Goal: Find specific page/section: Find specific page/section

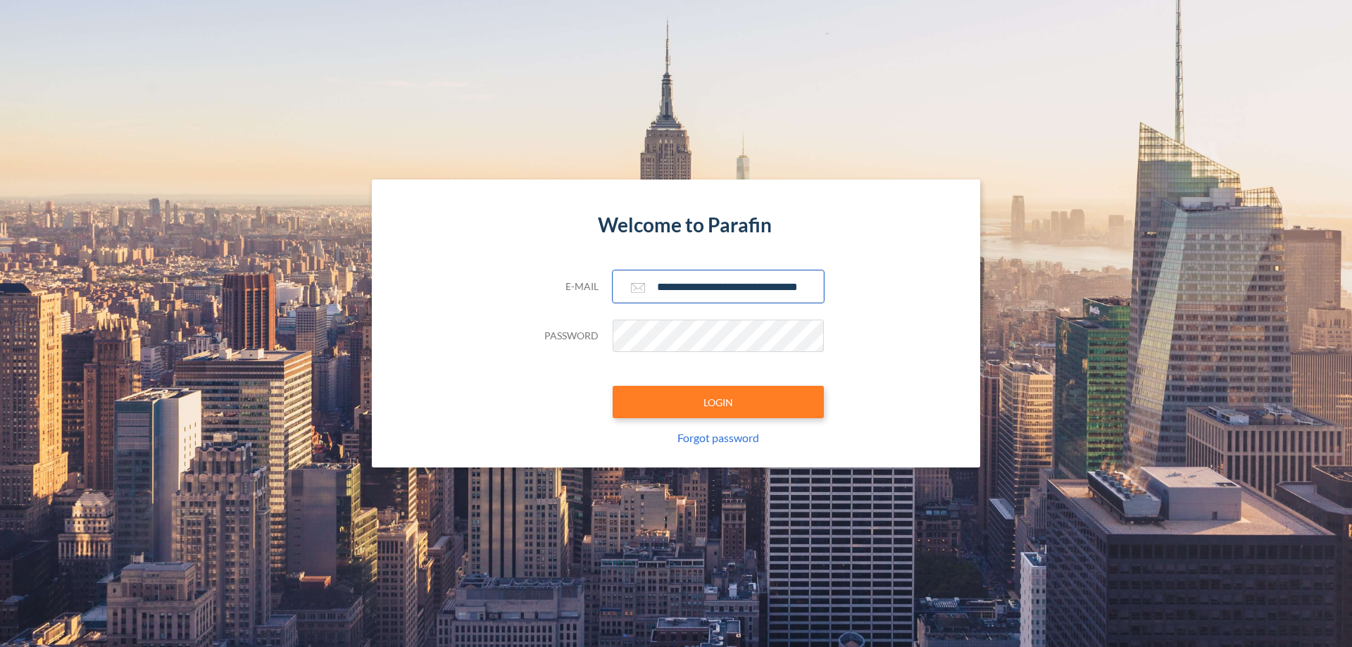
type input "**********"
click at [718, 402] on button "LOGIN" at bounding box center [718, 402] width 211 height 32
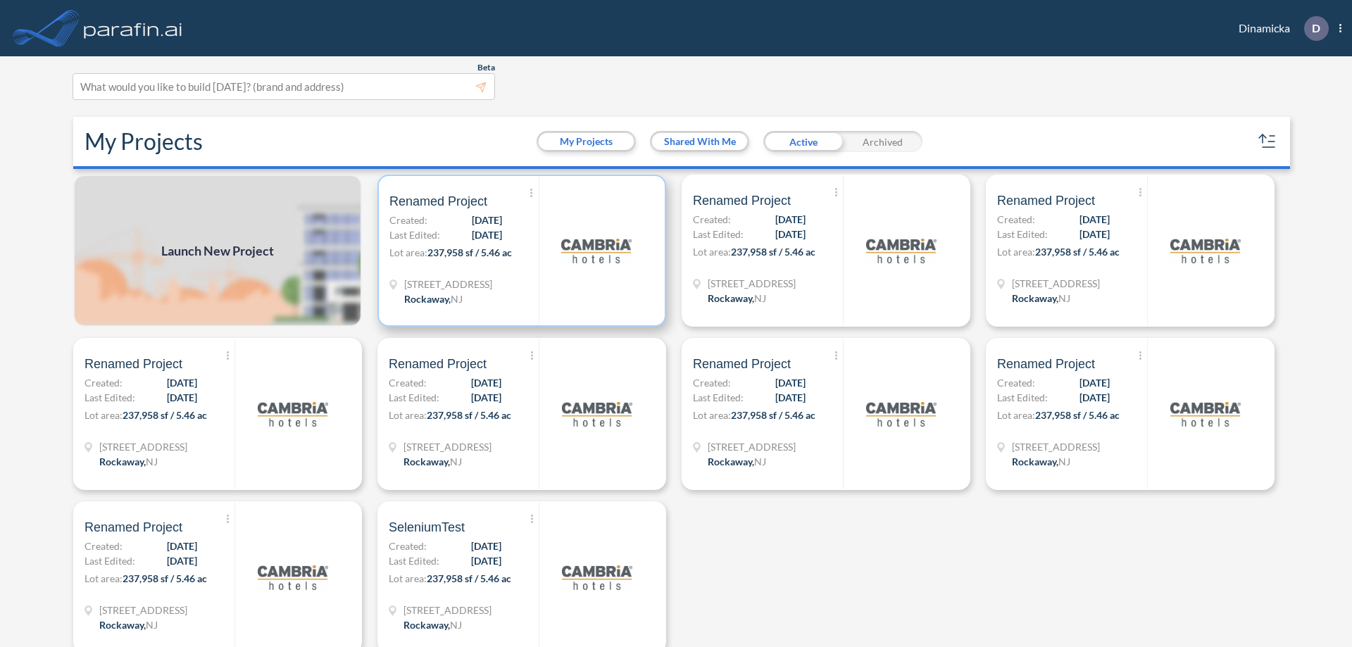
scroll to position [4, 0]
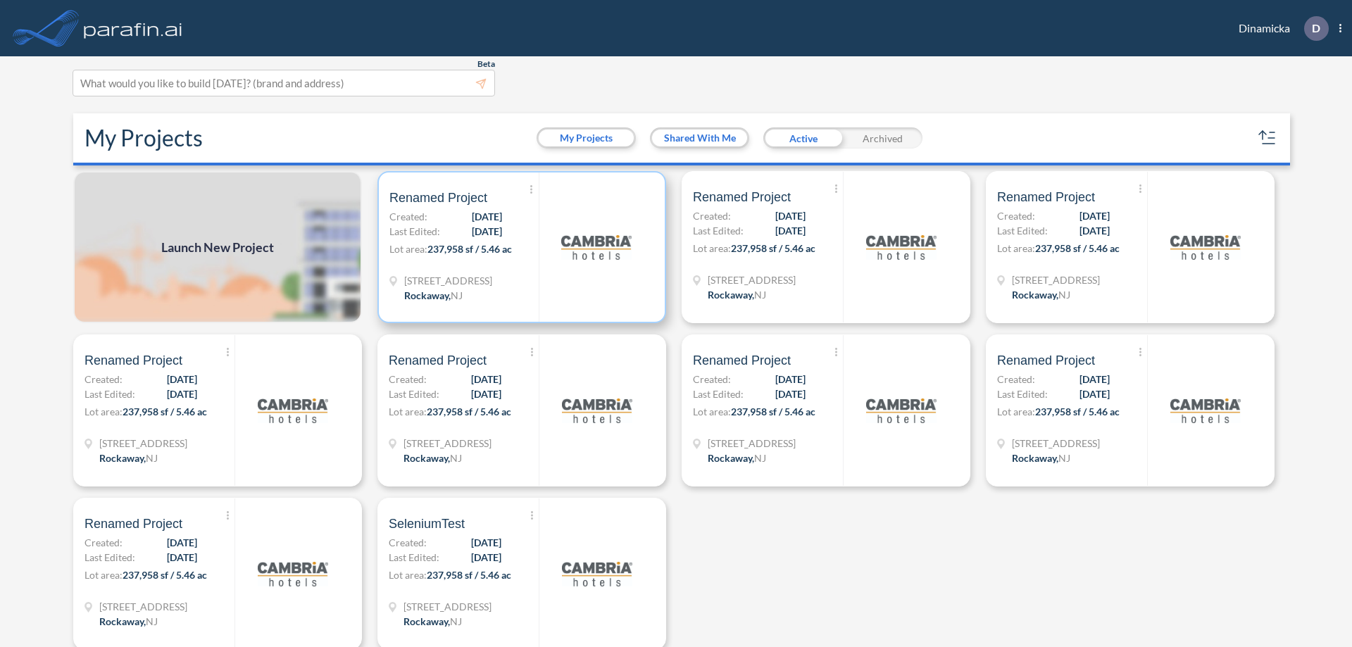
click at [519, 247] on p "Lot area: 237,958 sf / 5.46 ac" at bounding box center [463, 252] width 149 height 20
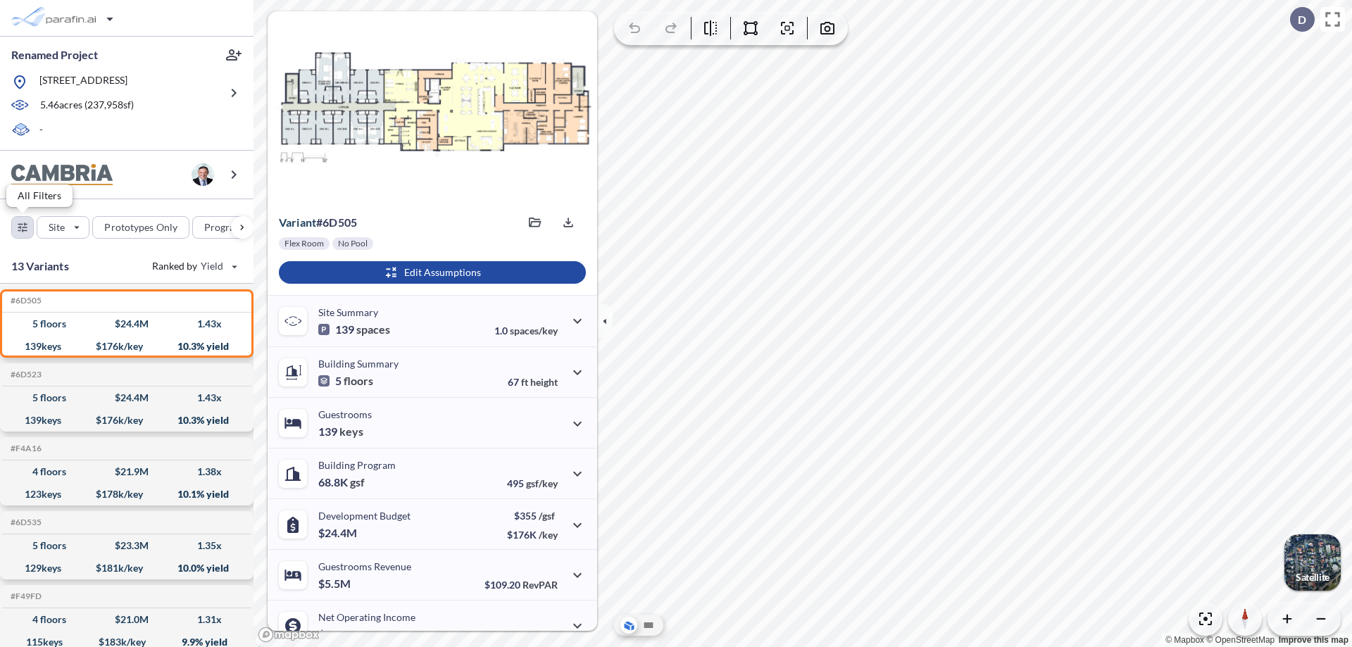
click at [23, 227] on div "button" at bounding box center [22, 227] width 21 height 21
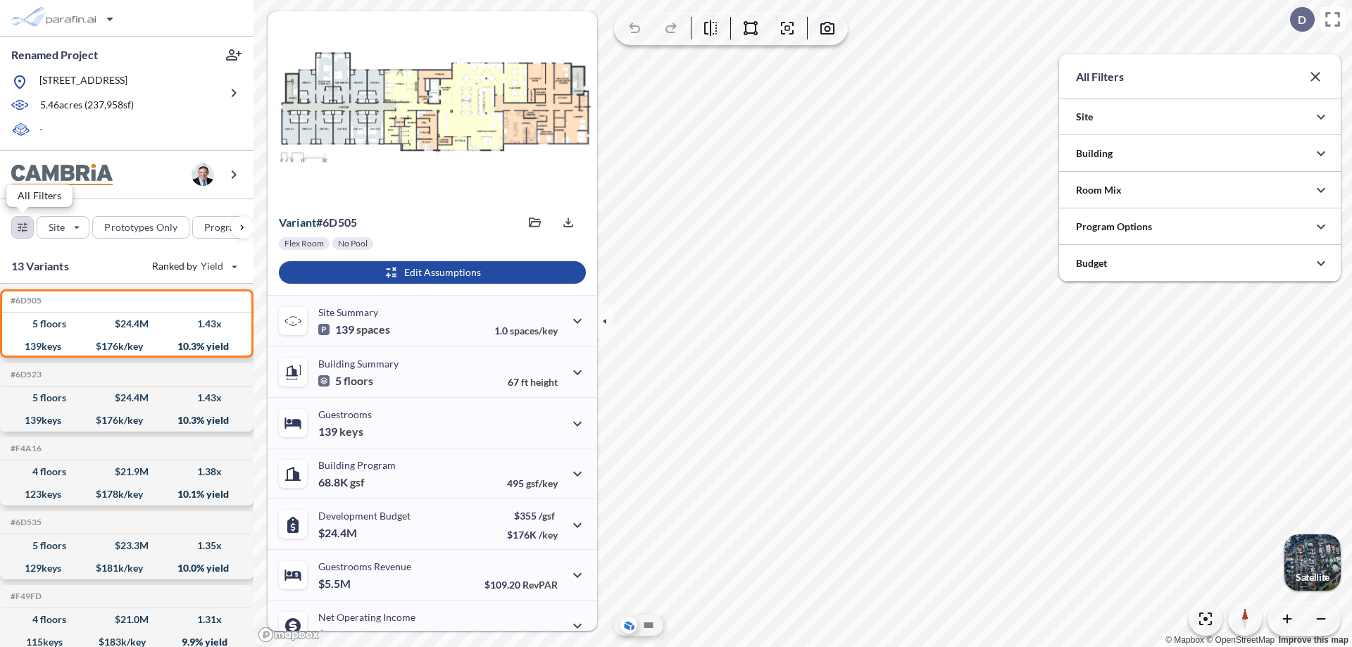
scroll to position [704323, 704041]
click at [1200, 227] on div at bounding box center [1200, 226] width 282 height 36
